Goal: Task Accomplishment & Management: Use online tool/utility

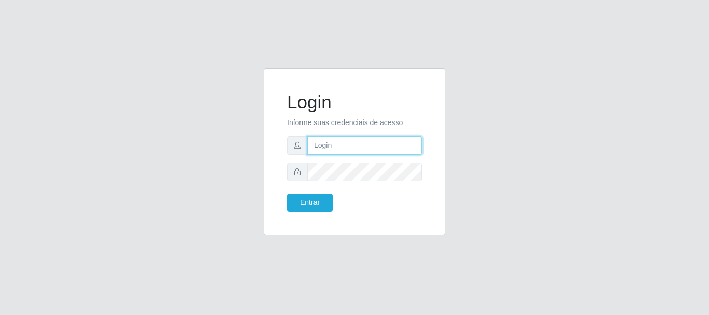
click at [324, 144] on input "text" at bounding box center [364, 146] width 115 height 18
type input "[EMAIL_ADDRESS][DOMAIN_NAME]"
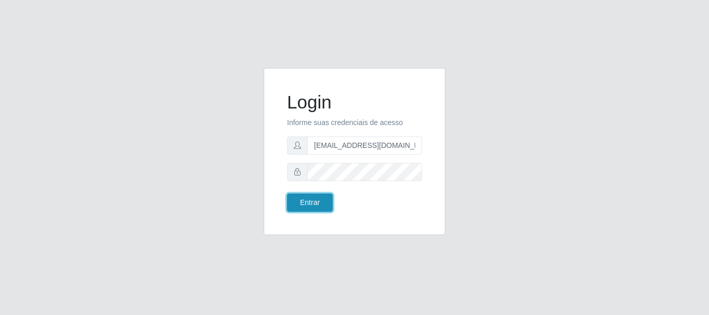
click at [308, 207] on button "Entrar" at bounding box center [310, 203] width 46 height 18
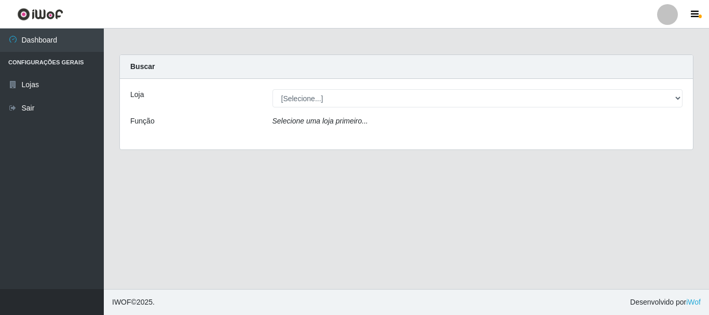
click at [683, 97] on div "[Selecione...] SuperFácil Atacado - Rodoviária" at bounding box center [478, 98] width 426 height 18
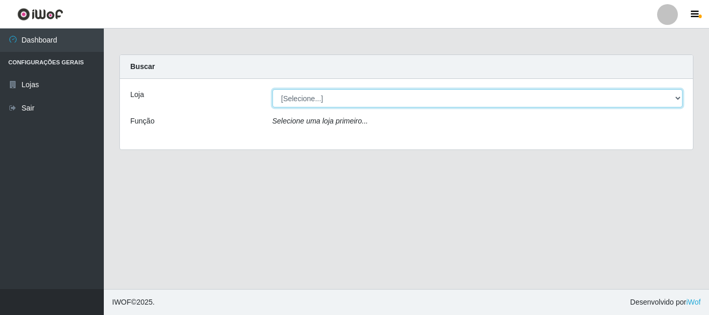
click at [674, 97] on select "[Selecione...] SuperFácil Atacado - Rodoviária" at bounding box center [478, 98] width 411 height 18
select select "400"
click at [273, 89] on select "[Selecione...] SuperFácil Atacado - Rodoviária" at bounding box center [478, 98] width 411 height 18
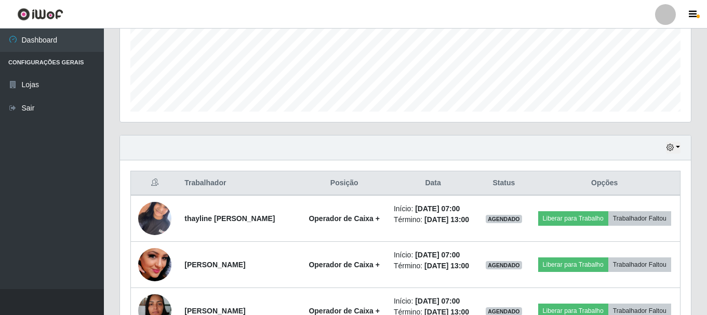
scroll to position [312, 0]
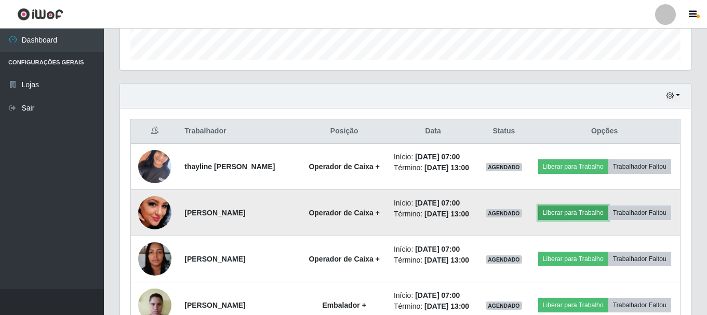
click at [599, 214] on button "Liberar para Trabalho" at bounding box center [573, 213] width 70 height 15
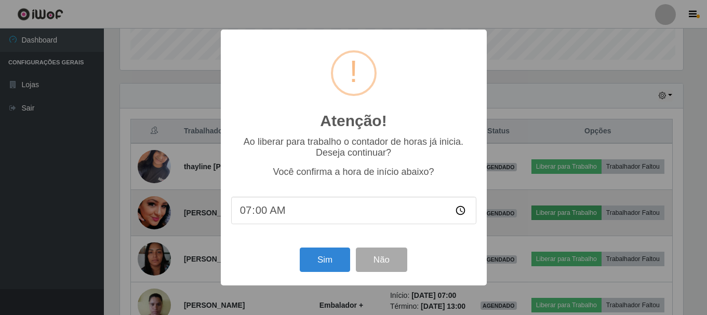
scroll to position [215, 565]
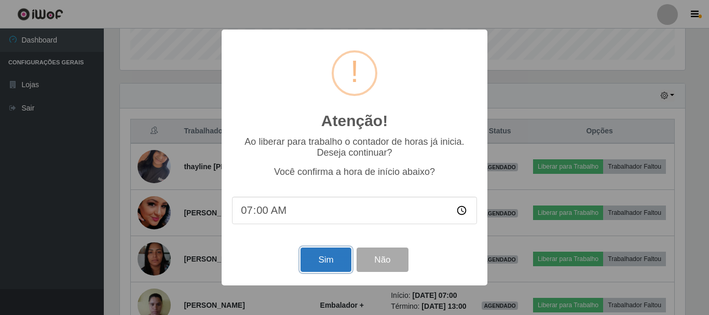
click at [327, 262] on button "Sim" at bounding box center [326, 260] width 50 height 24
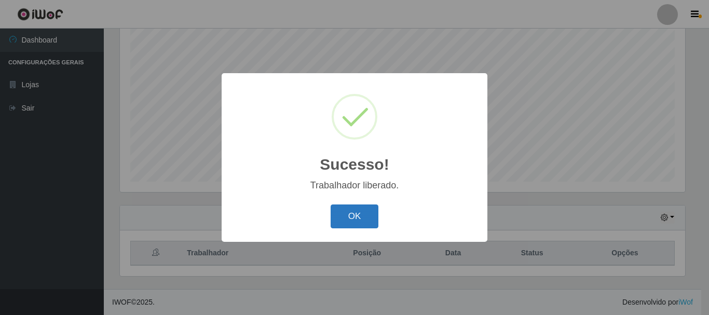
click at [356, 215] on button "OK" at bounding box center [355, 217] width 48 height 24
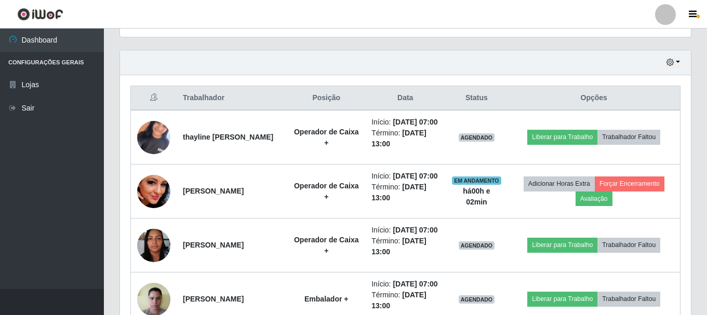
scroll to position [345, 0]
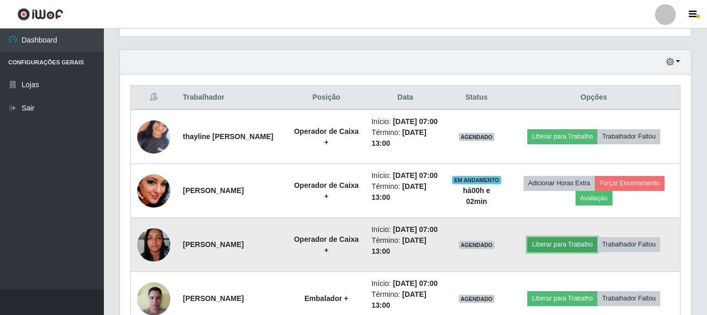
click at [561, 252] on button "Liberar para Trabalho" at bounding box center [562, 244] width 70 height 15
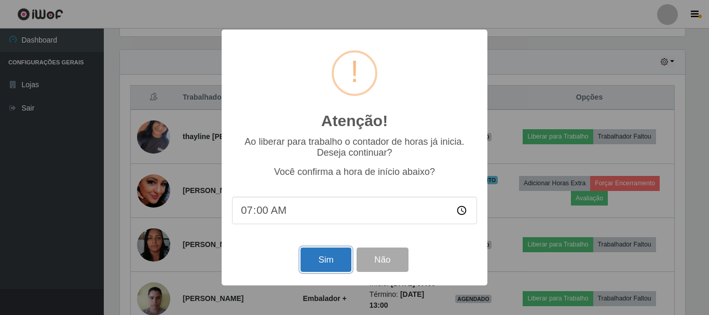
click at [311, 264] on button "Sim" at bounding box center [326, 260] width 50 height 24
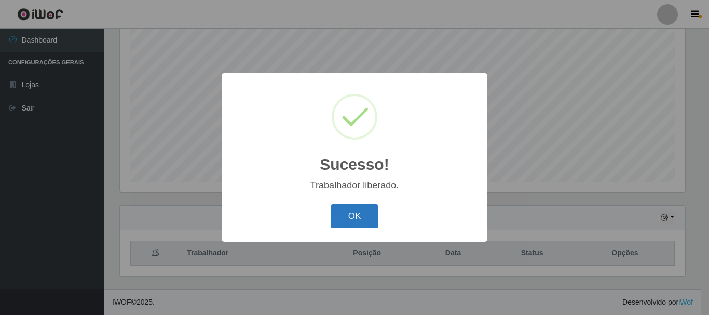
click at [346, 218] on button "OK" at bounding box center [355, 217] width 48 height 24
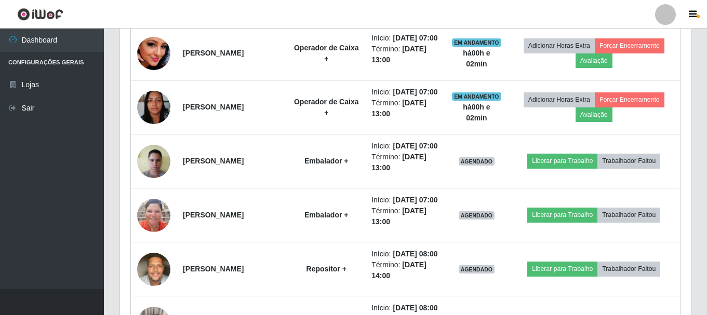
scroll to position [501, 0]
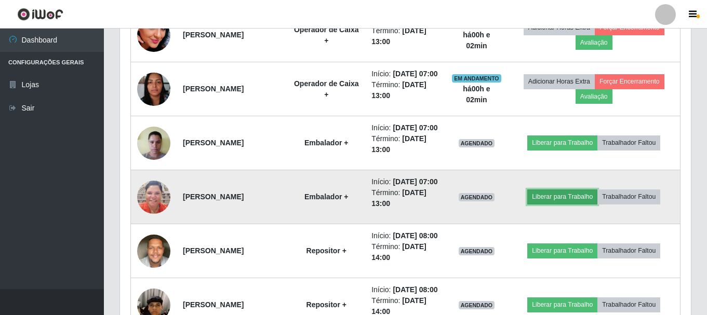
click at [553, 204] on button "Liberar para Trabalho" at bounding box center [562, 197] width 70 height 15
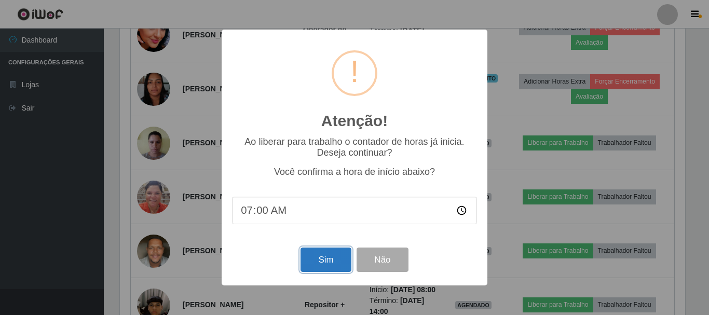
click at [331, 262] on button "Sim" at bounding box center [326, 260] width 50 height 24
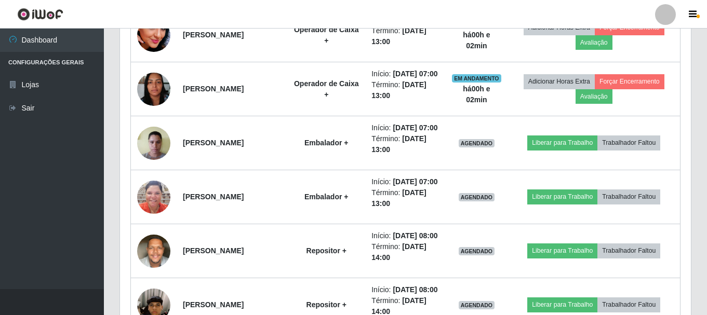
scroll to position [0, 0]
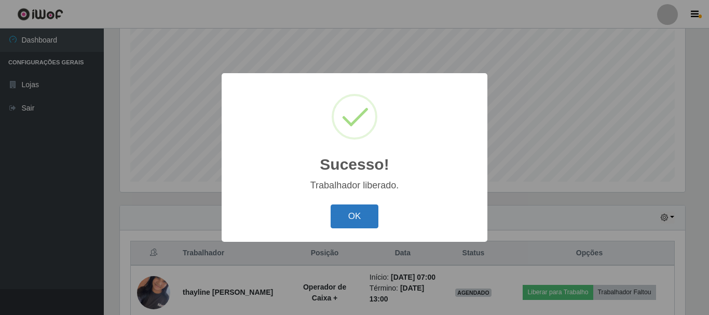
click at [333, 215] on button "OK" at bounding box center [355, 217] width 48 height 24
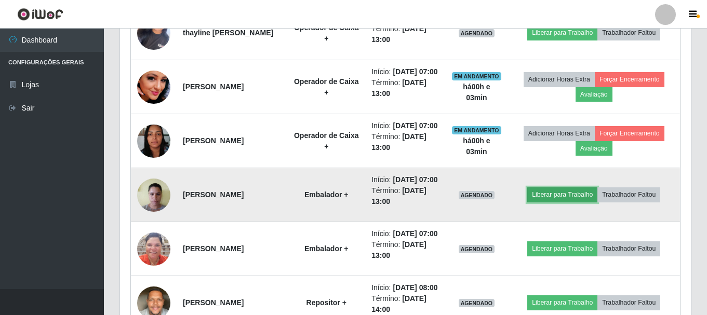
click at [564, 202] on button "Liberar para Trabalho" at bounding box center [562, 194] width 70 height 15
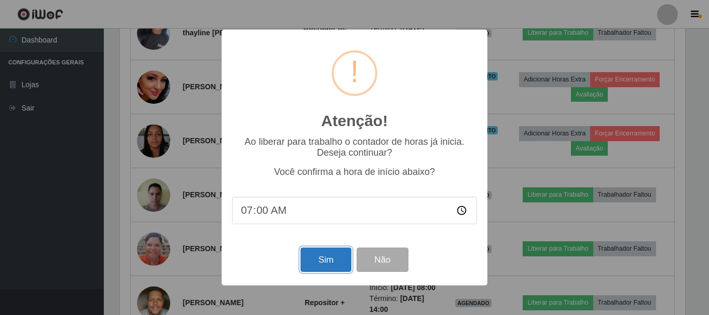
click at [321, 266] on button "Sim" at bounding box center [326, 260] width 50 height 24
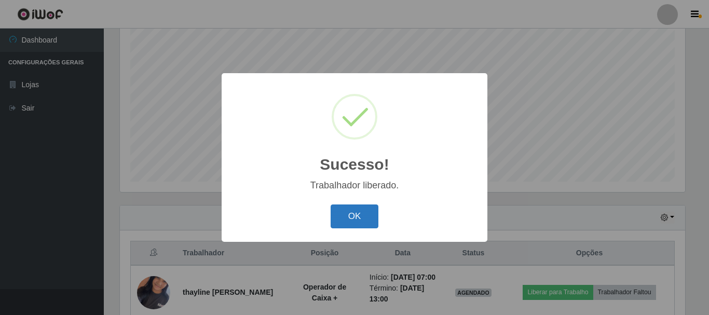
click at [359, 219] on button "OK" at bounding box center [355, 217] width 48 height 24
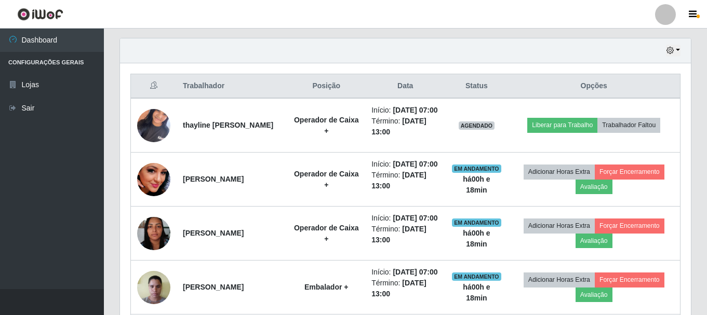
scroll to position [345, 0]
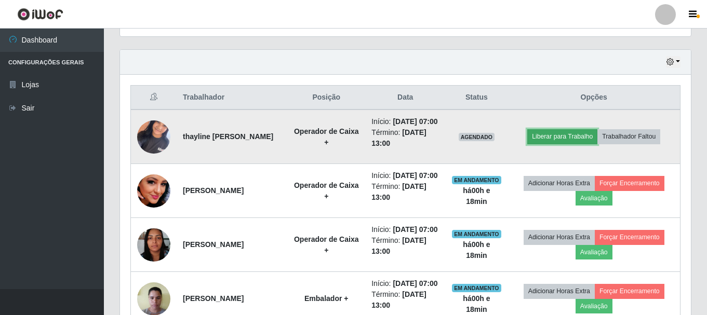
click at [550, 139] on button "Liberar para Trabalho" at bounding box center [562, 136] width 70 height 15
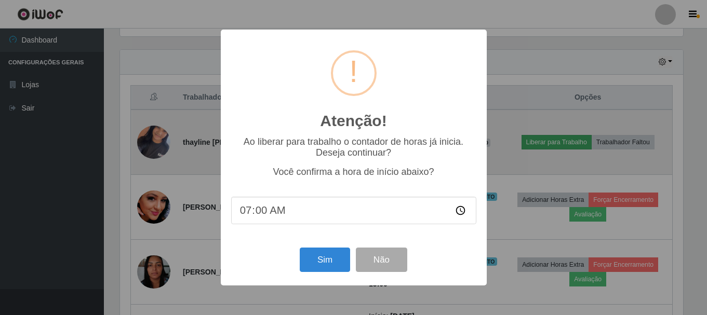
scroll to position [215, 565]
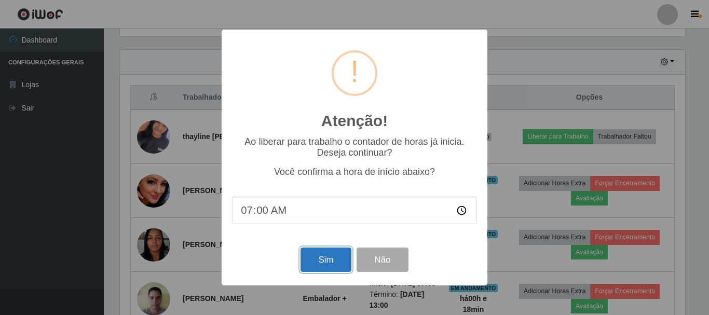
click at [316, 269] on button "Sim" at bounding box center [326, 260] width 50 height 24
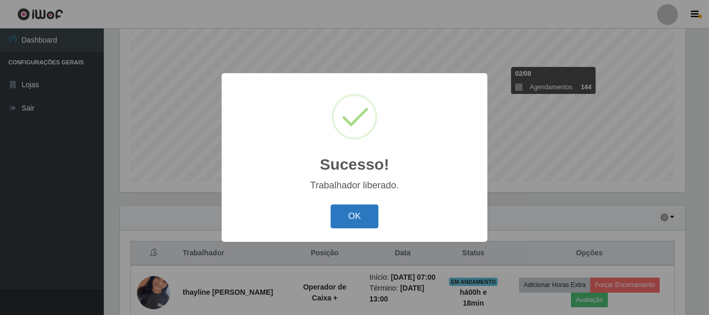
click at [350, 219] on button "OK" at bounding box center [355, 217] width 48 height 24
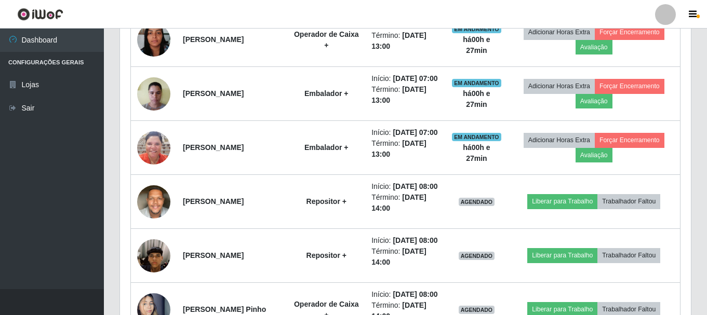
scroll to position [553, 0]
